Goal: Task Accomplishment & Management: Use online tool/utility

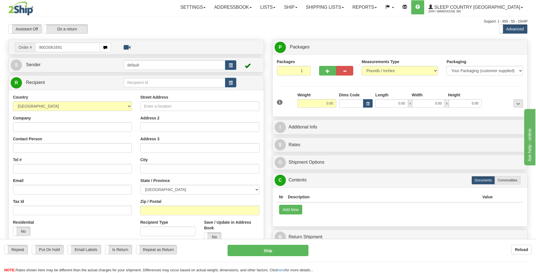
type input "9002I061691"
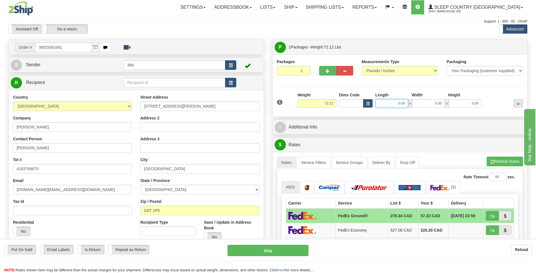
click at [394, 104] on input "0.00" at bounding box center [392, 103] width 33 height 8
type input "20.00"
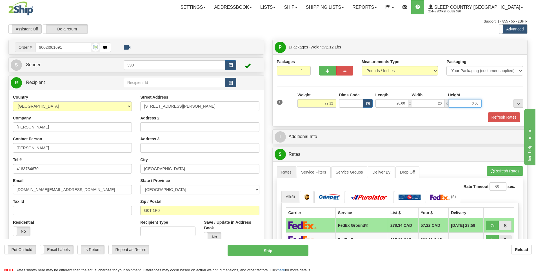
type input "20.00"
type input "40.00"
click at [495, 115] on button "Refresh Rates" at bounding box center [504, 117] width 32 height 10
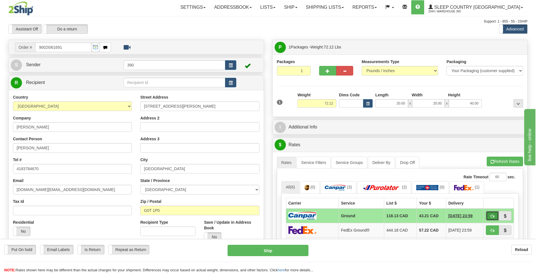
click at [489, 214] on button "button" at bounding box center [492, 216] width 13 height 10
type input "1"
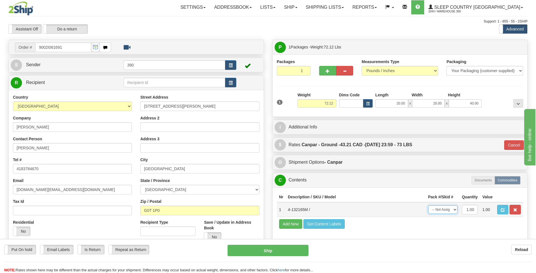
click at [451, 209] on select "-- Not Assigned -- Package 1" at bounding box center [442, 209] width 29 height 8
select select "0"
click at [428, 205] on select "-- Not Assigned -- Package 1" at bounding box center [442, 209] width 29 height 8
click at [289, 248] on button "Ship" at bounding box center [268, 250] width 81 height 11
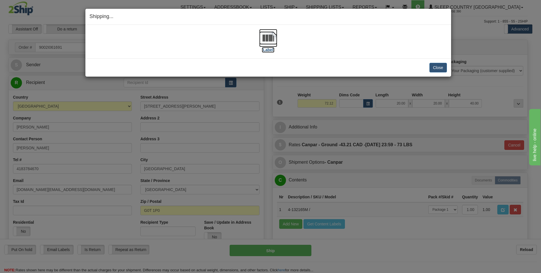
click at [270, 42] on img at bounding box center [268, 38] width 18 height 18
click at [442, 67] on button "Close" at bounding box center [438, 68] width 17 height 10
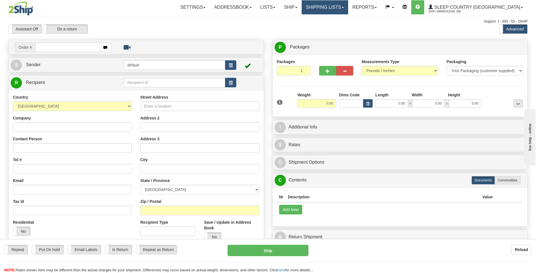
click at [348, 6] on link "Shipping lists" at bounding box center [325, 7] width 47 height 14
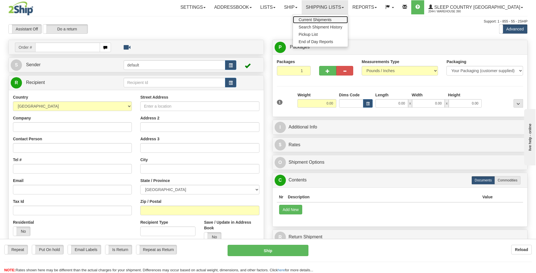
click at [332, 20] on span "Current Shipments" at bounding box center [315, 19] width 33 height 5
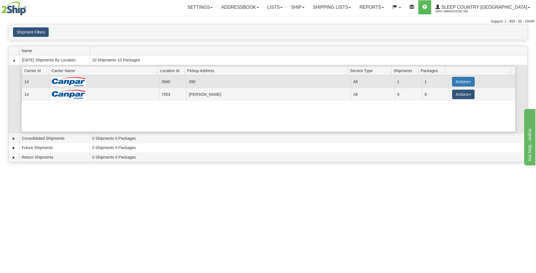
click at [469, 83] on span "button" at bounding box center [470, 81] width 2 height 1
click at [444, 101] on span "Close" at bounding box center [441, 100] width 13 height 4
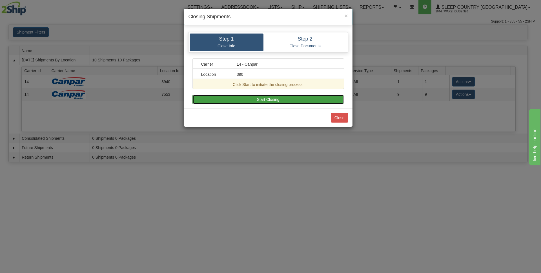
click at [268, 98] on button "Start Closing" at bounding box center [268, 100] width 152 height 10
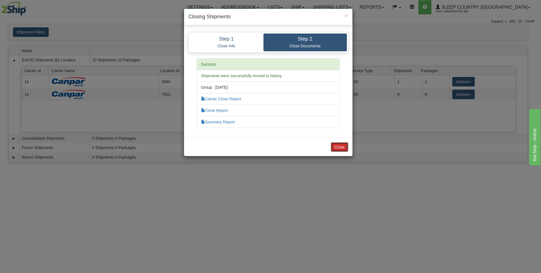
click at [337, 147] on button "Close" at bounding box center [339, 147] width 17 height 10
